Goal: Use online tool/utility: Utilize a website feature to perform a specific function

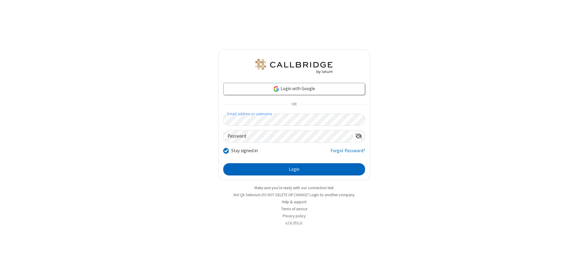
click at [294, 170] on button "Login" at bounding box center [294, 169] width 142 height 12
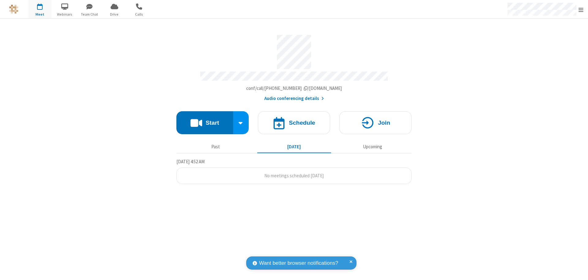
click at [204, 120] on button "Start" at bounding box center [204, 122] width 57 height 23
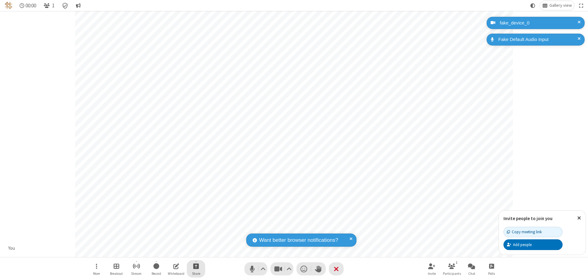
click at [196, 266] on span "Start sharing" at bounding box center [196, 267] width 6 height 8
click at [196, 229] on span "Share additional camera" at bounding box center [199, 230] width 45 height 5
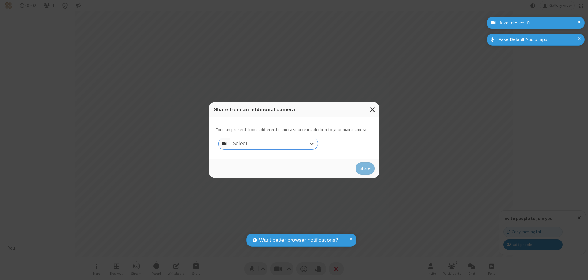
click at [273, 144] on div "Select..." at bounding box center [274, 144] width 88 height 12
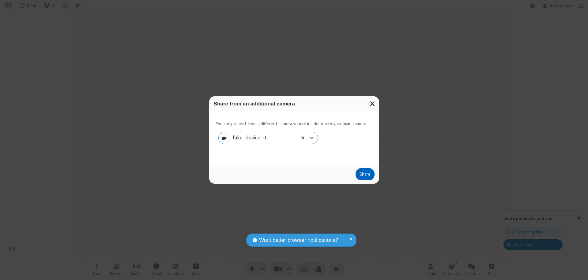
click at [364, 176] on button "Share" at bounding box center [364, 174] width 19 height 12
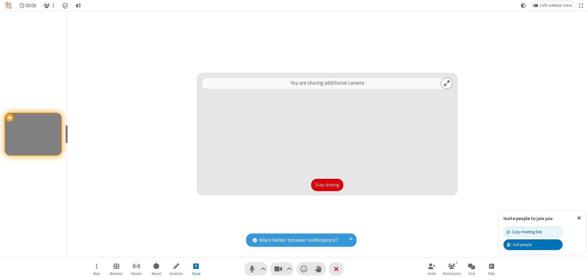
click at [327, 185] on button "Stop sharing" at bounding box center [327, 185] width 32 height 12
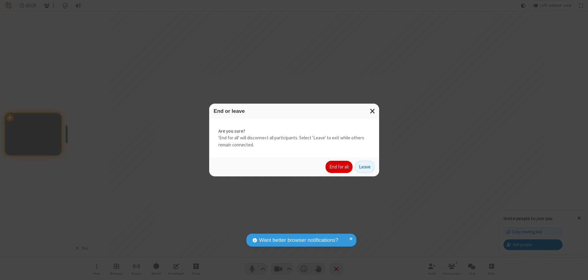
click at [339, 167] on button "End for all" at bounding box center [338, 167] width 27 height 12
